Goal: Entertainment & Leisure: Consume media (video, audio)

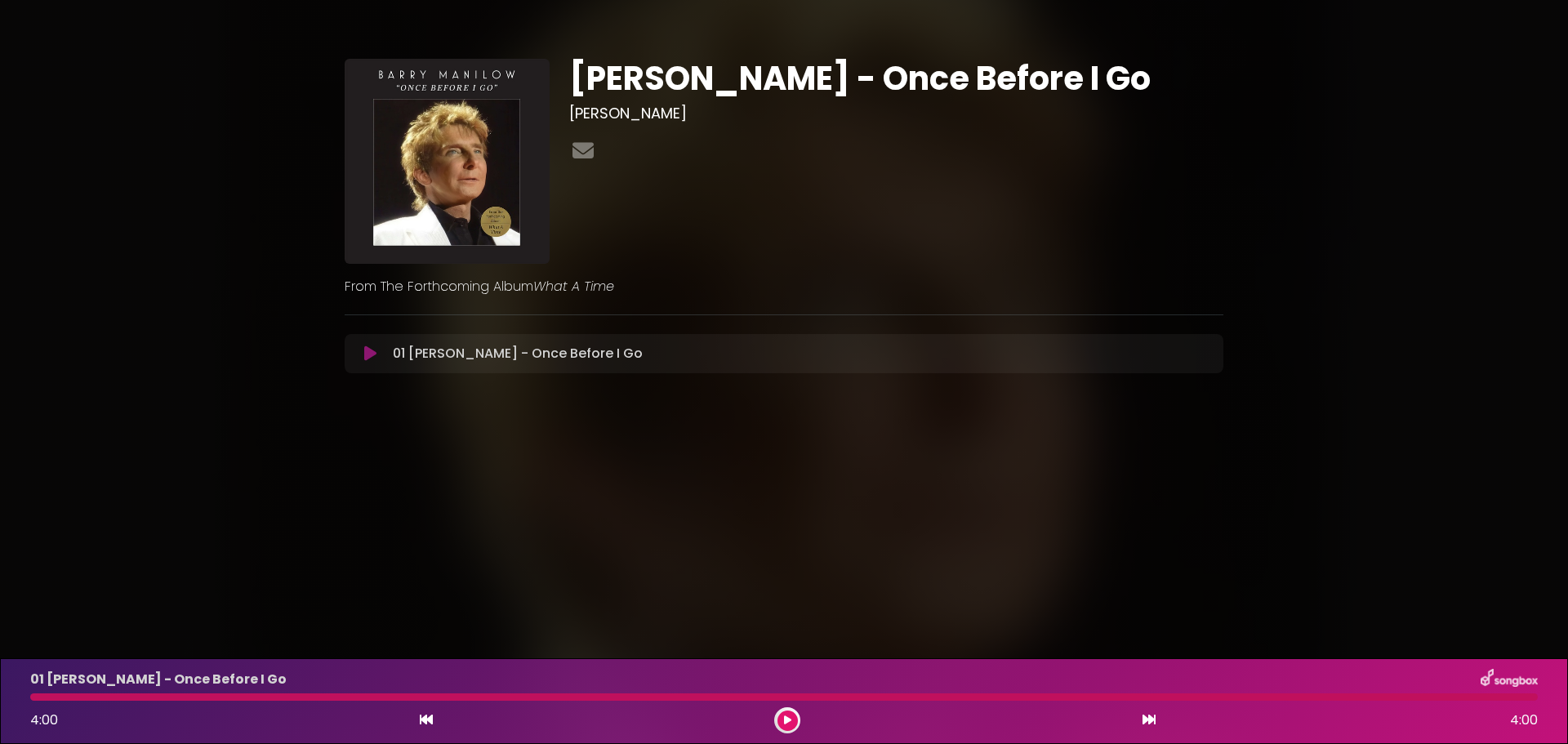
click at [368, 362] on icon at bounding box center [369, 354] width 12 height 16
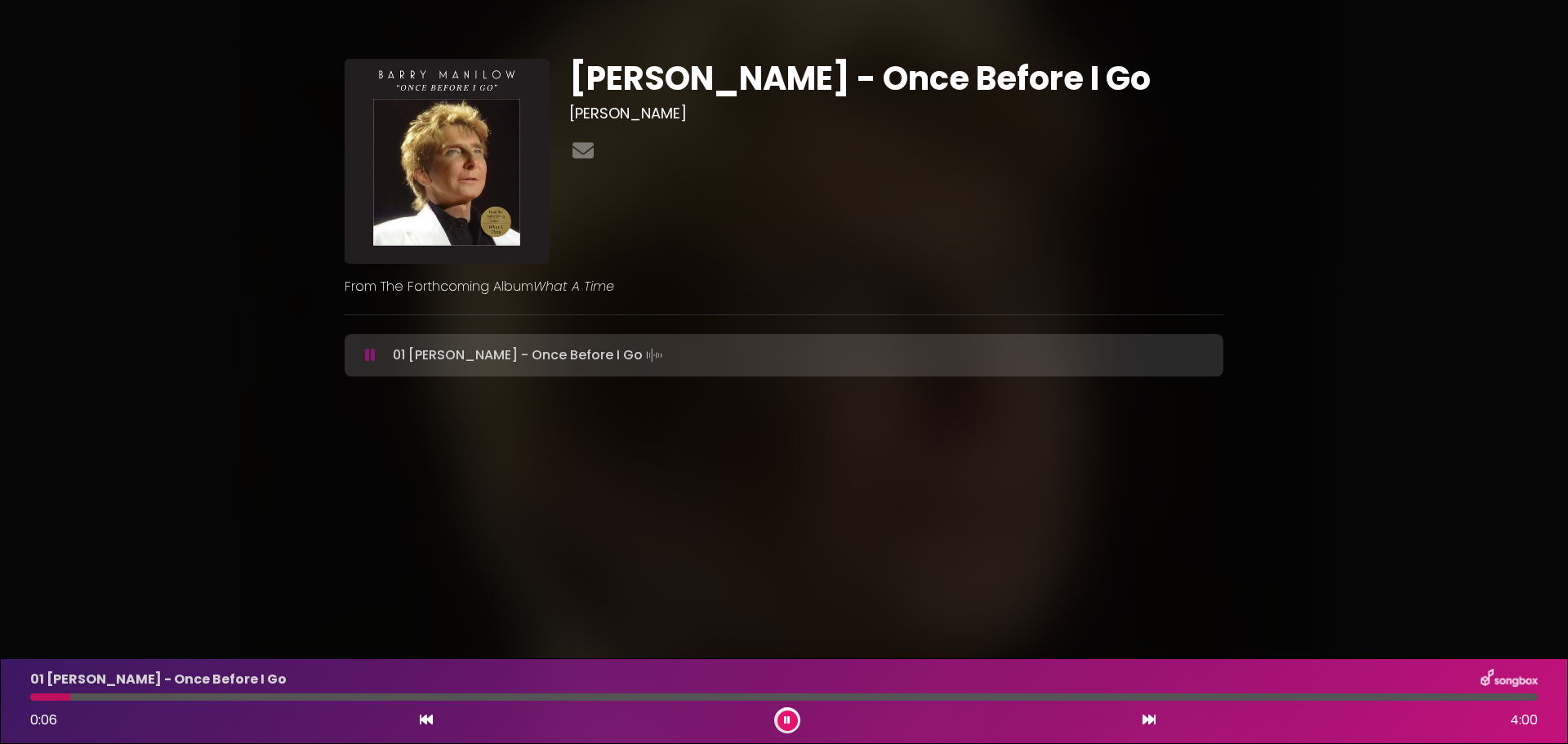
click at [942, 208] on div "[PERSON_NAME] - Once Before I Go [PERSON_NAME]" at bounding box center [896, 160] width 674 height 205
click at [790, 53] on div "[PERSON_NAME] - Once Before I Go [PERSON_NAME] From The Forthcoming Album" at bounding box center [784, 212] width 879 height 346
click at [96, 692] on div "01 [PERSON_NAME] - Once Before I Go 0:08 4:00" at bounding box center [783, 701] width 1527 height 65
click at [376, 364] on icon at bounding box center [370, 356] width 11 height 16
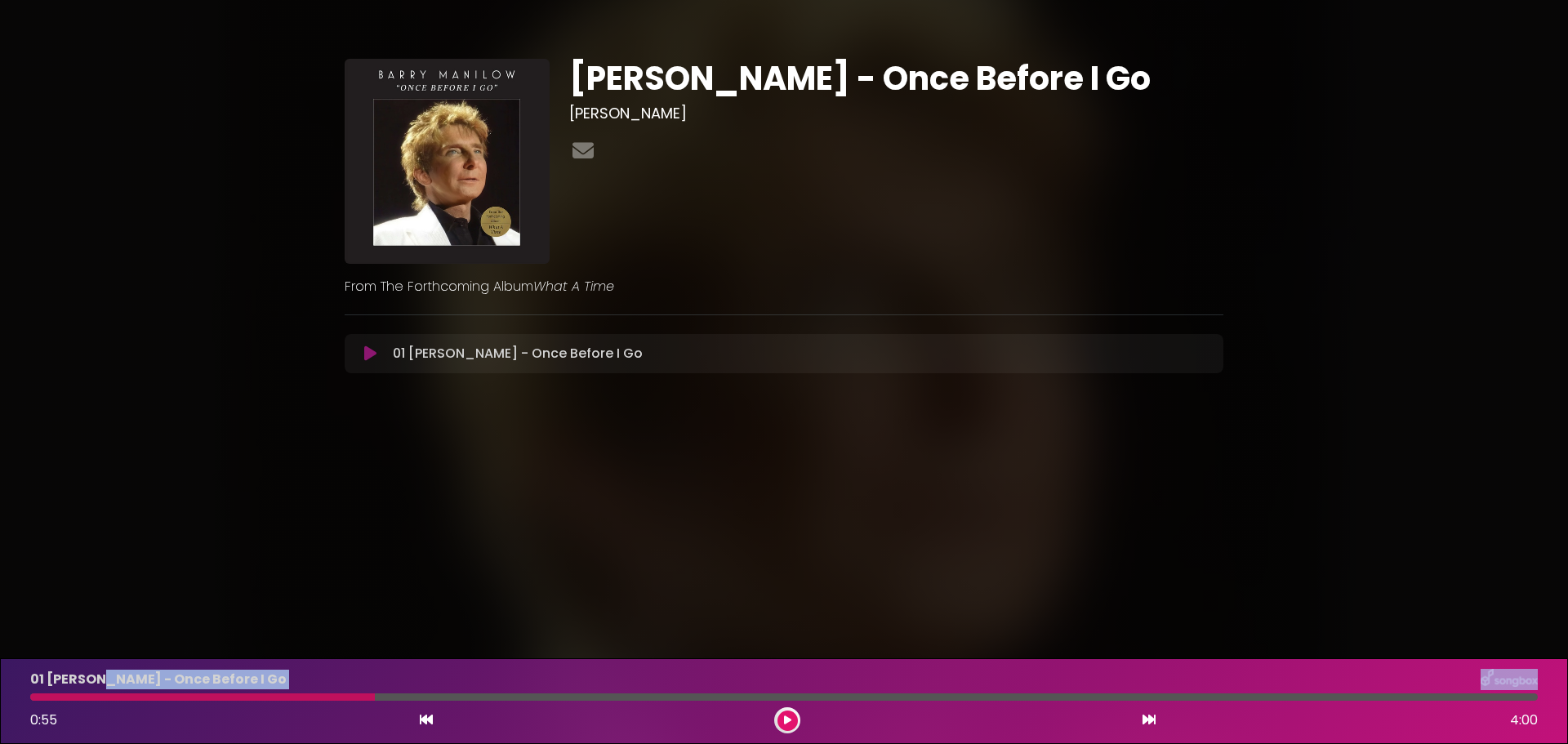
click at [425, 724] on icon at bounding box center [426, 719] width 13 height 13
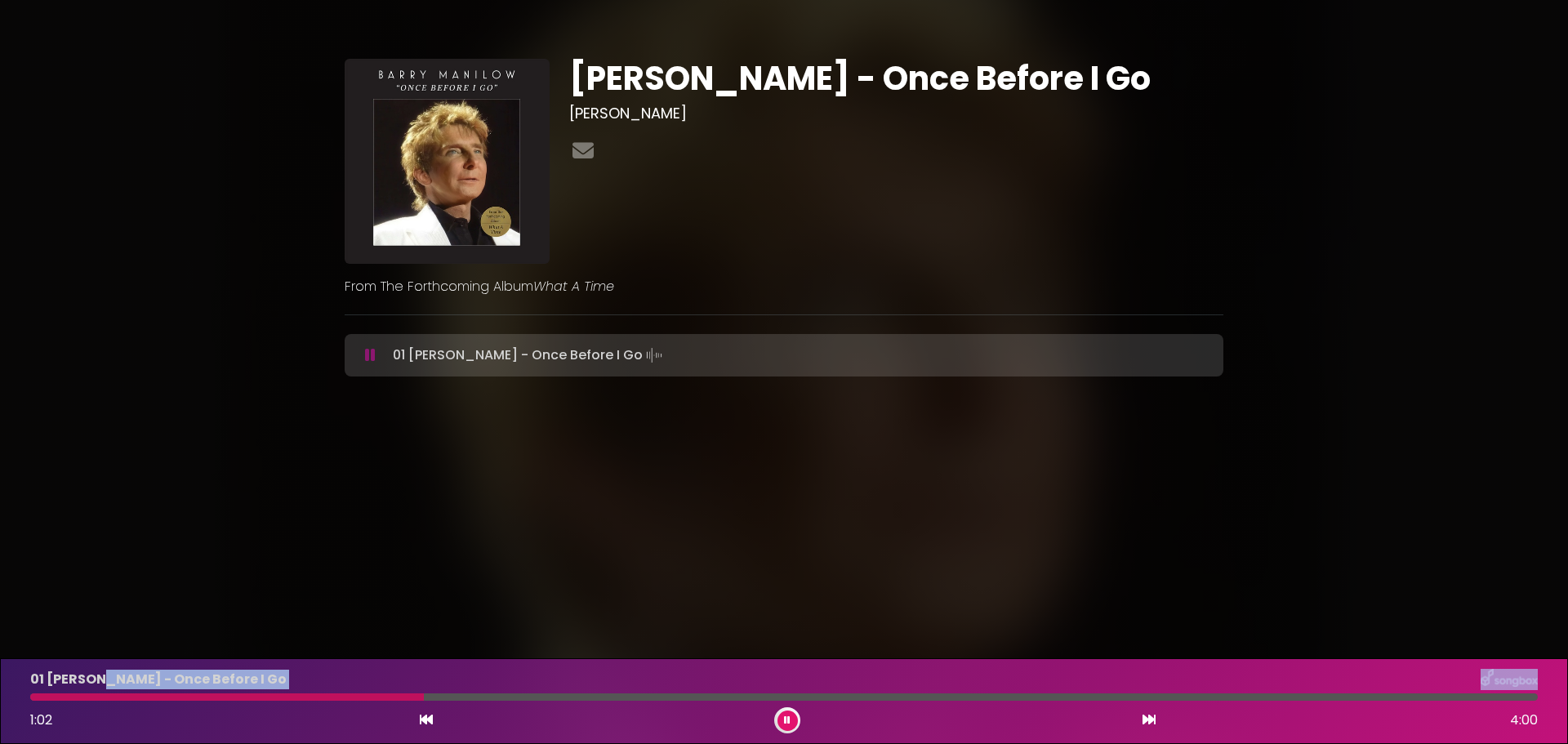
click at [425, 721] on icon at bounding box center [426, 719] width 13 height 13
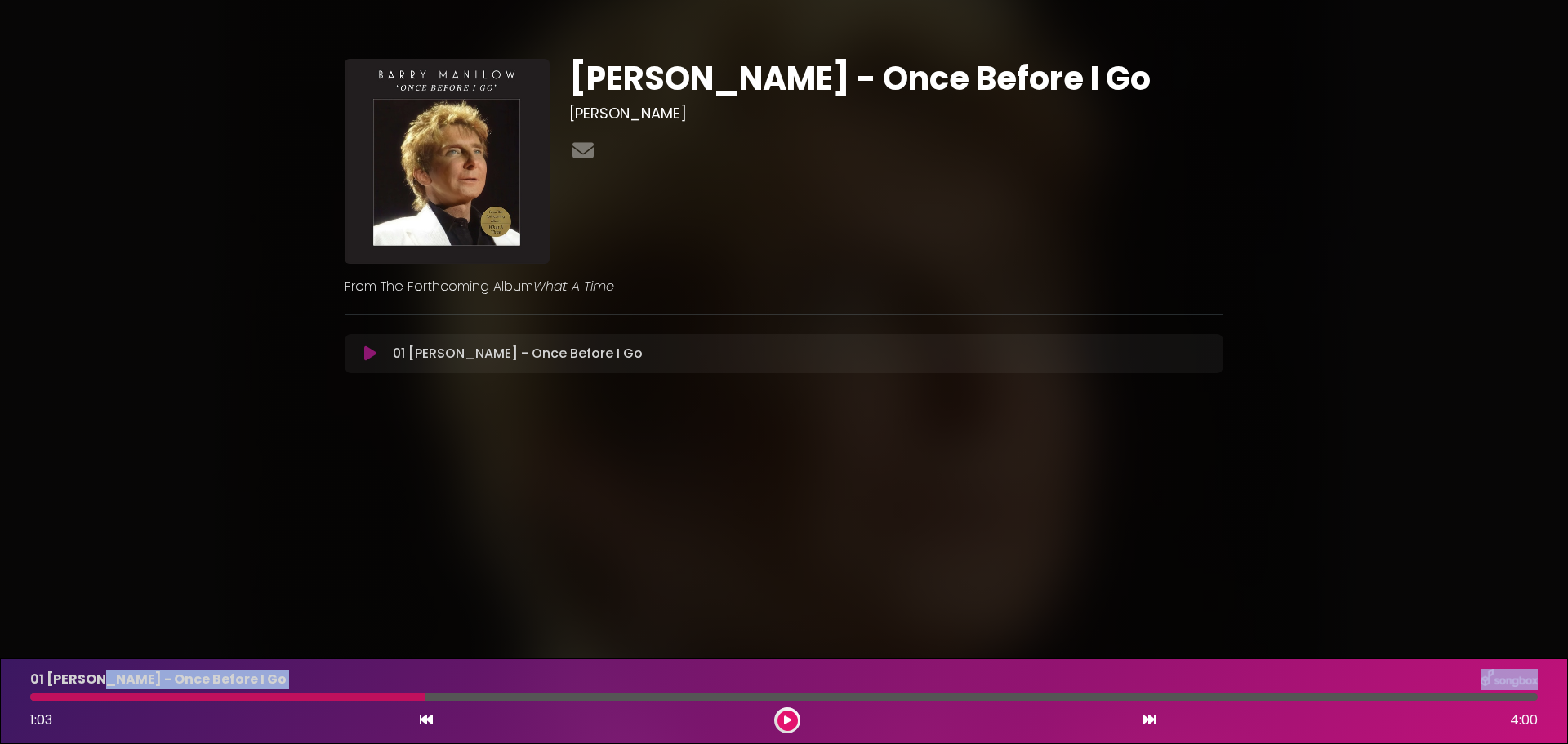
click at [382, 362] on button at bounding box center [370, 354] width 32 height 16
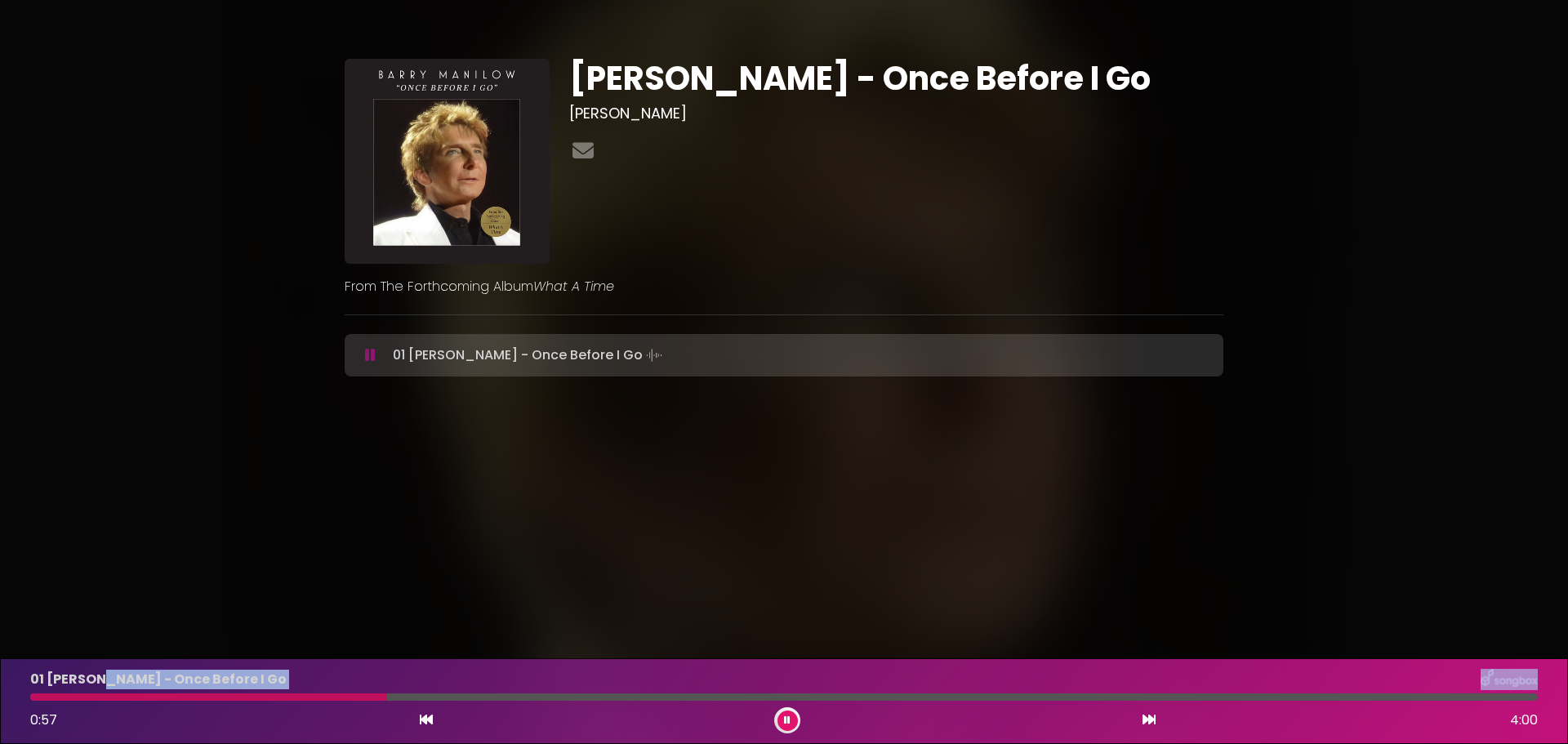
click at [46, 694] on div at bounding box center [208, 697] width 356 height 7
drag, startPoint x: 46, startPoint y: 694, endPoint x: 34, endPoint y: 695, distance: 12.0
click at [34, 695] on div at bounding box center [783, 697] width 1527 height 7
click at [374, 364] on icon at bounding box center [370, 356] width 11 height 16
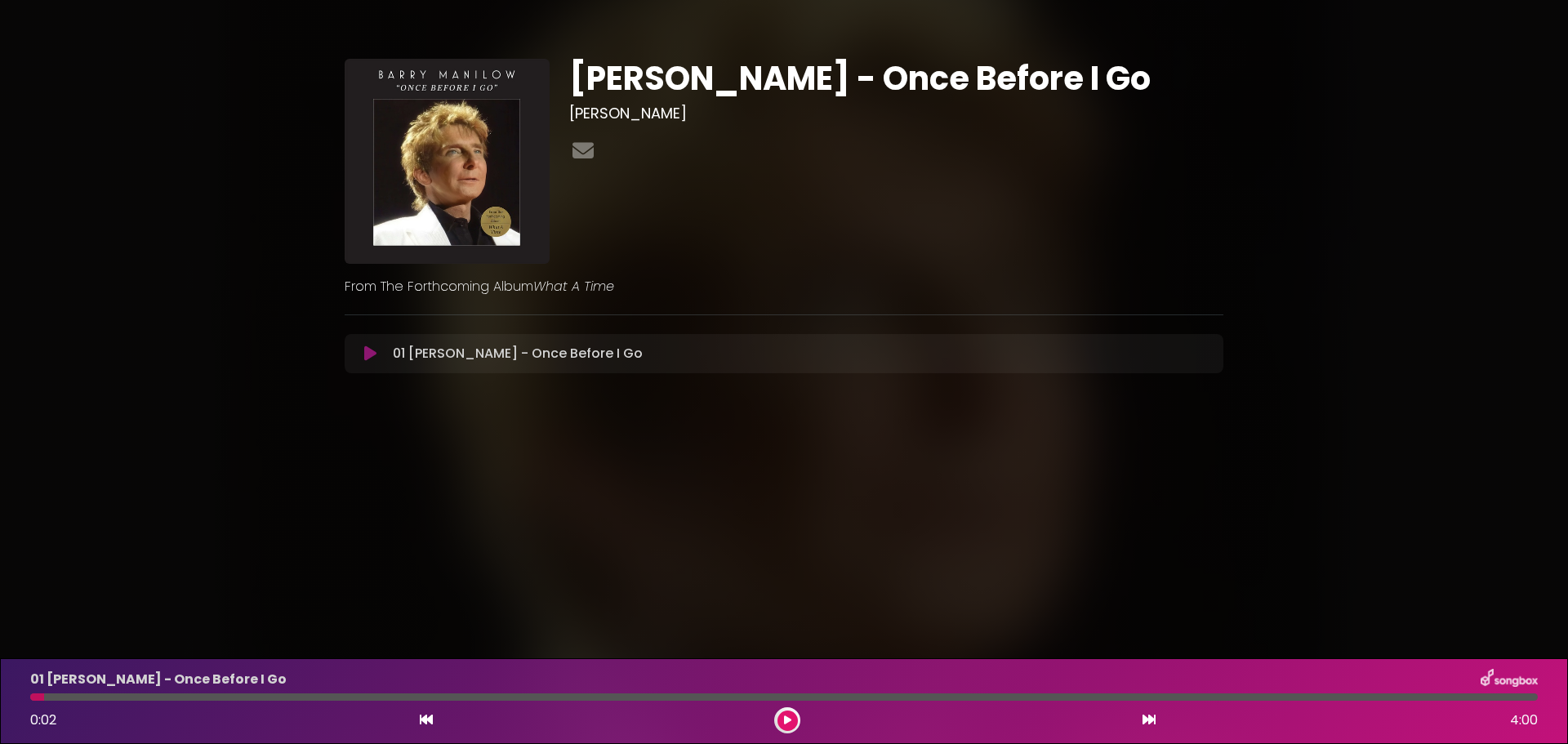
click at [359, 362] on button at bounding box center [370, 354] width 32 height 16
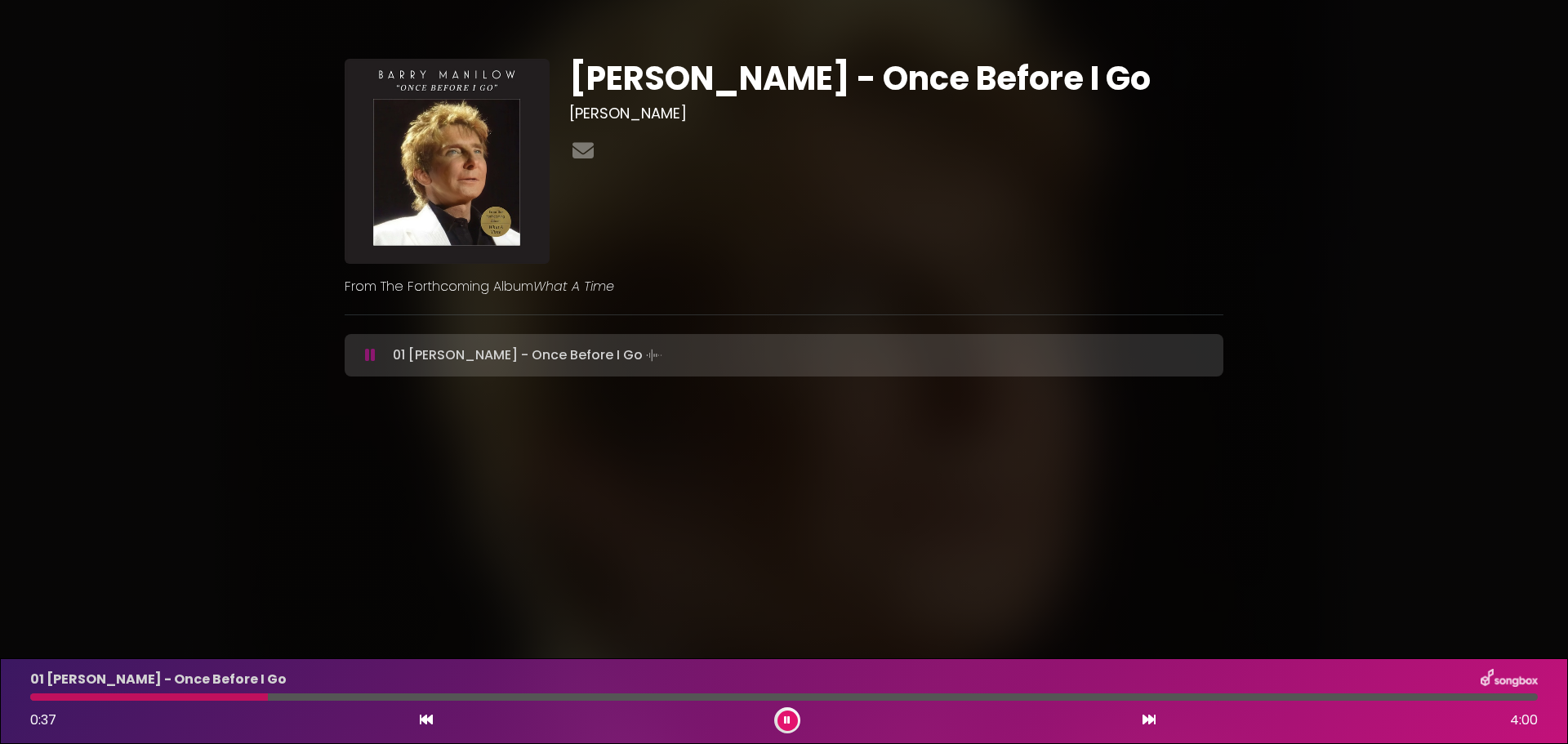
click at [376, 364] on icon at bounding box center [370, 356] width 11 height 16
